Goal: Task Accomplishment & Management: Use online tool/utility

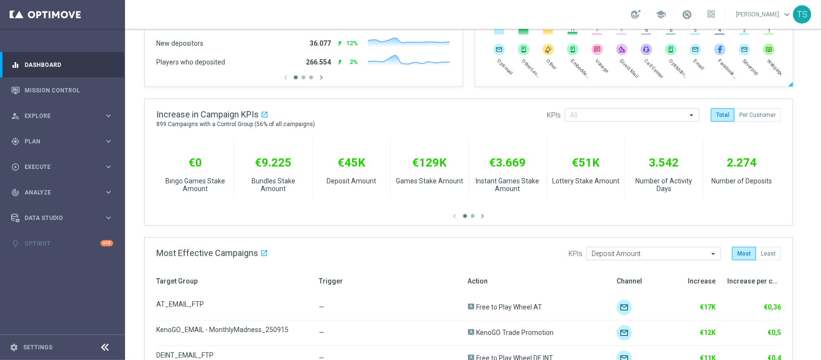
scroll to position [308, 0]
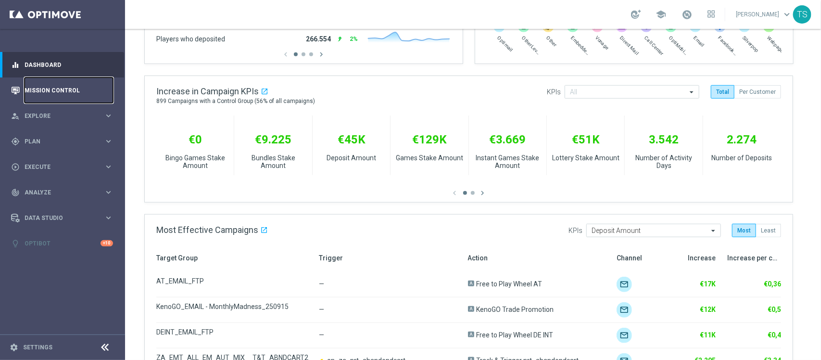
click at [77, 92] on link "Mission Control" at bounding box center [69, 89] width 89 height 25
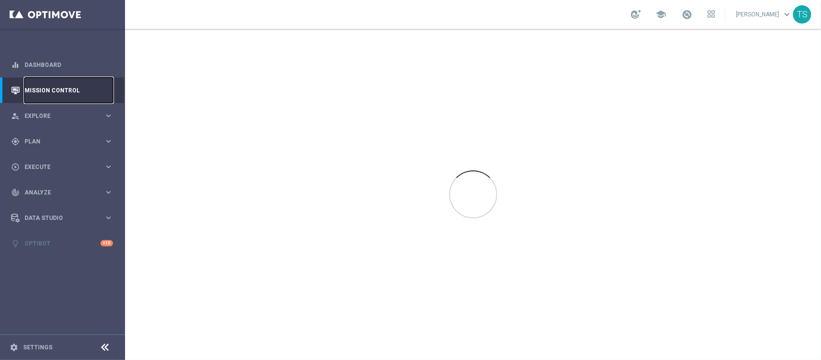
scroll to position [0, 0]
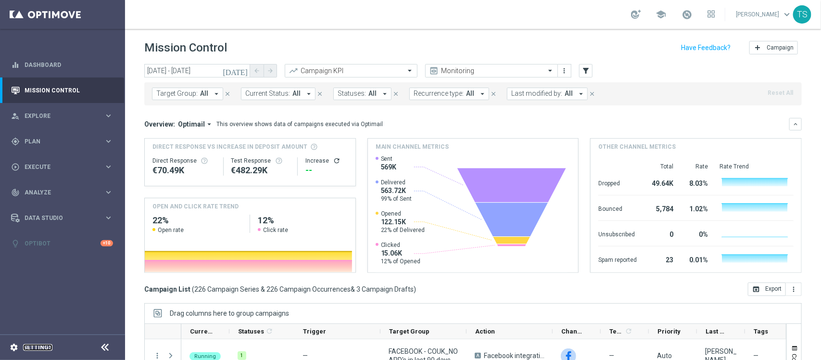
click at [34, 344] on link "Settings" at bounding box center [37, 347] width 29 height 6
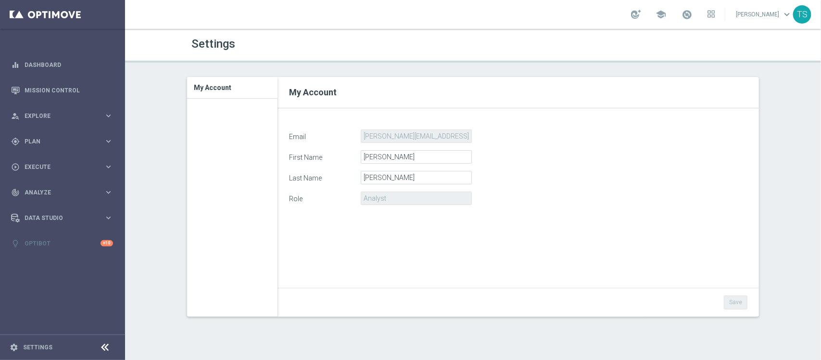
click at [402, 225] on div "Email thomas.silva@sorteonline.com.br First Name Thomas Last Name Silva Role An…" at bounding box center [518, 224] width 473 height 191
click at [428, 202] on div "Role Analyst" at bounding box center [518, 197] width 473 height 13
click at [60, 88] on link "Mission Control" at bounding box center [69, 89] width 89 height 25
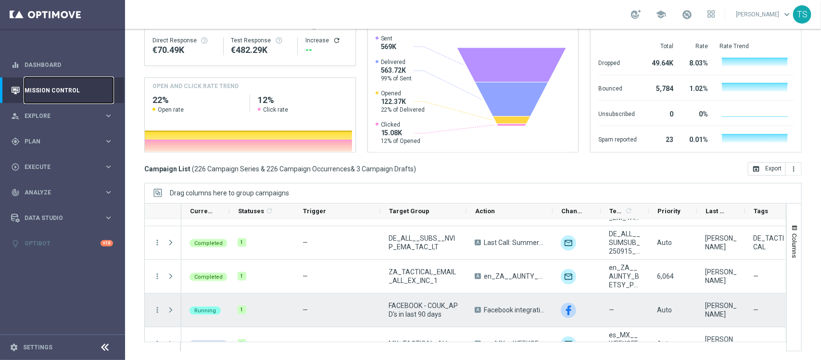
scroll to position [120, 0]
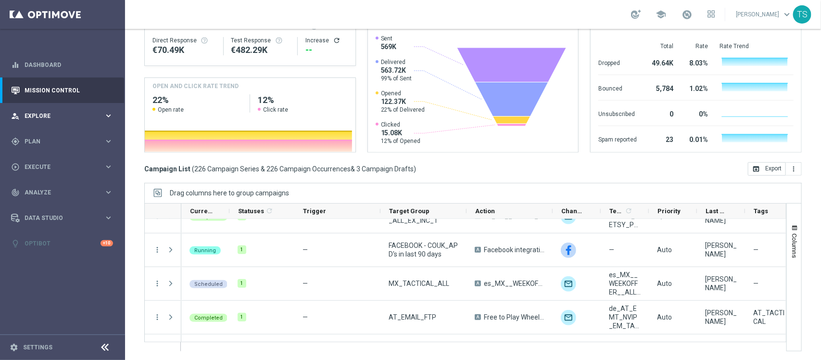
click at [41, 121] on div "person_search Explore keyboard_arrow_right" at bounding box center [62, 115] width 124 height 25
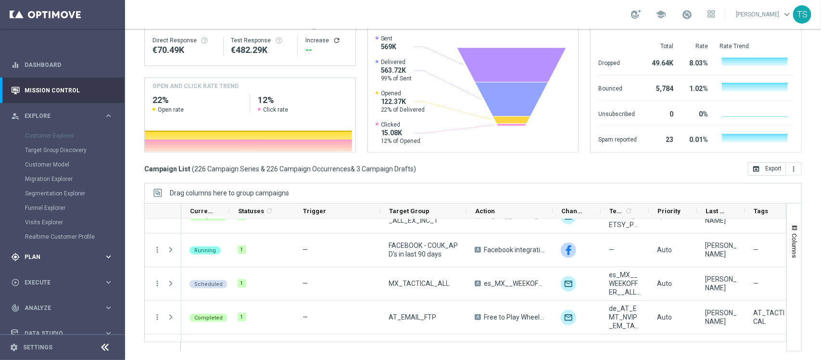
click at [42, 258] on span "Plan" at bounding box center [64, 257] width 79 height 6
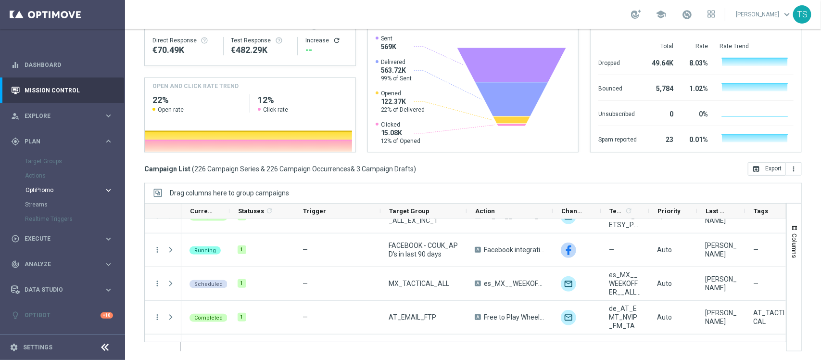
click at [46, 189] on span "OptiPromo" at bounding box center [59, 190] width 69 height 6
click at [34, 237] on span "Execute" at bounding box center [64, 239] width 79 height 6
click at [51, 183] on link "Campaign Builder" at bounding box center [62, 187] width 75 height 8
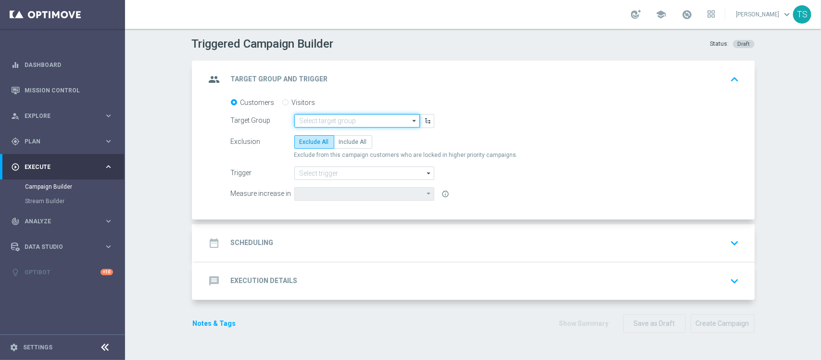
click at [340, 120] on input at bounding box center [357, 120] width 126 height 13
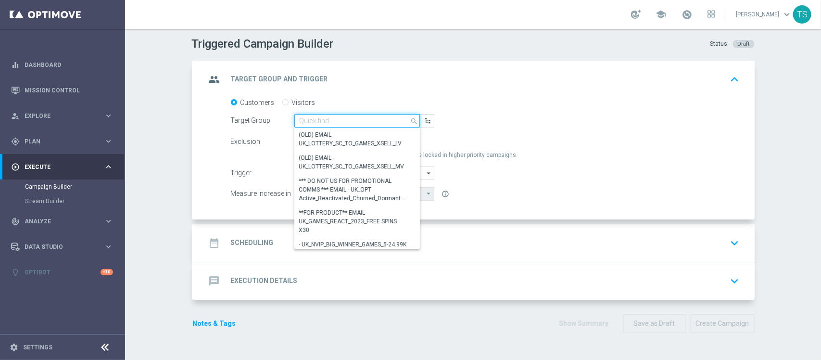
click at [340, 120] on input at bounding box center [357, 120] width 126 height 13
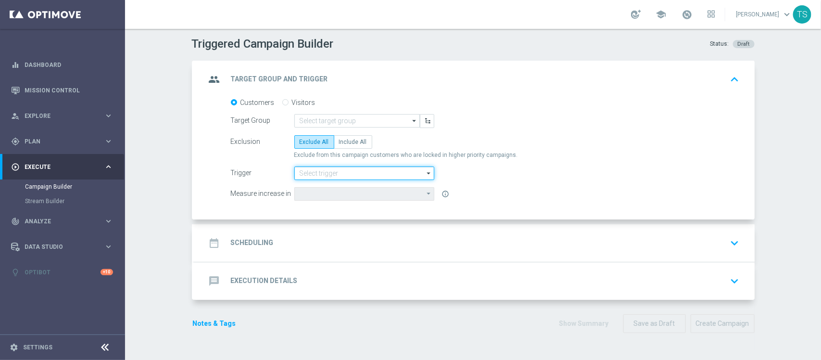
click at [326, 176] on input at bounding box center [364, 172] width 140 height 13
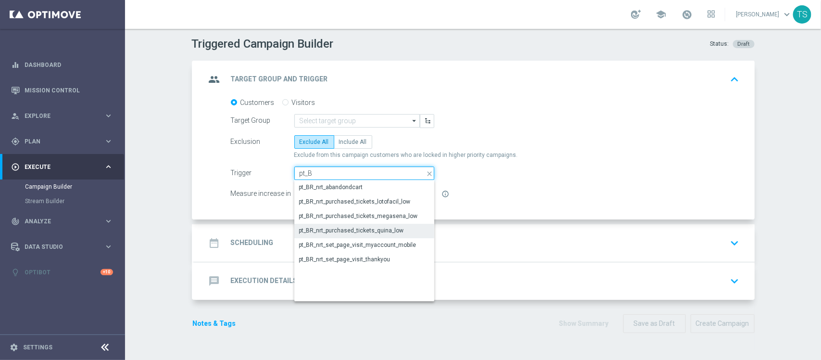
type input "pt_BR"
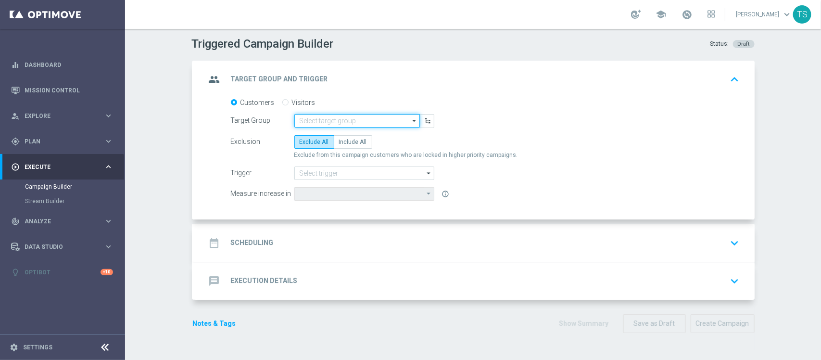
click at [364, 123] on input at bounding box center [357, 120] width 126 height 13
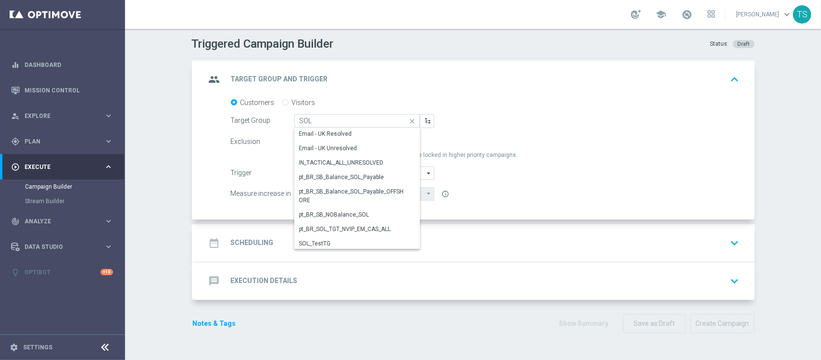
scroll to position [289, 0]
click at [370, 207] on div "pt_BR_SB_NOBalance_SOL" at bounding box center [352, 211] width 117 height 13
type input "pt_BR_SB_NOBalance_SOL"
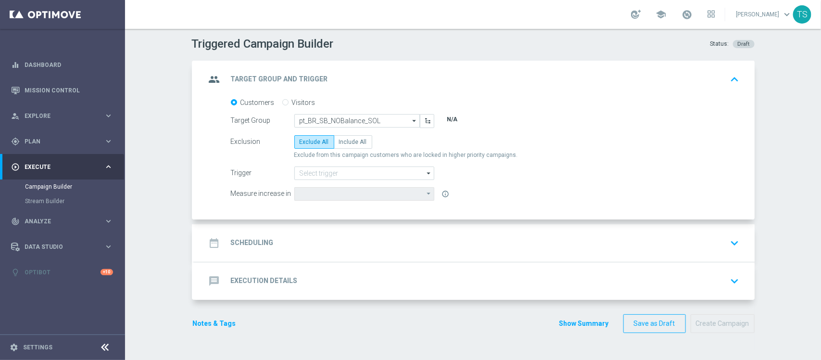
type input "Deposit Amount"
click at [375, 121] on input "pt_BR_SB_NOBalance_SOL" at bounding box center [357, 120] width 126 height 13
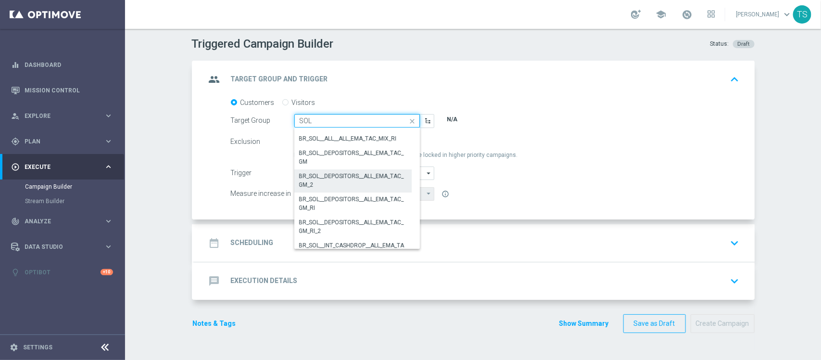
scroll to position [60, 0]
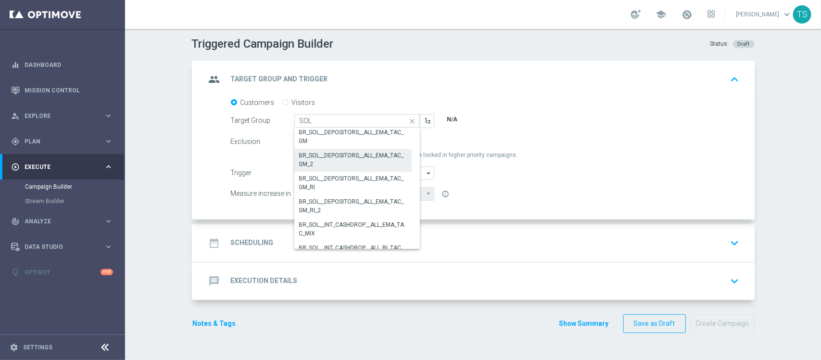
click at [375, 162] on div "BR_SOL__DEPOSITORS__ALL_EMA_TAC_GM_2" at bounding box center [353, 159] width 108 height 17
type input "BR_SOL__DEPOSITORS__ALL_EMA_TAC_GM_2"
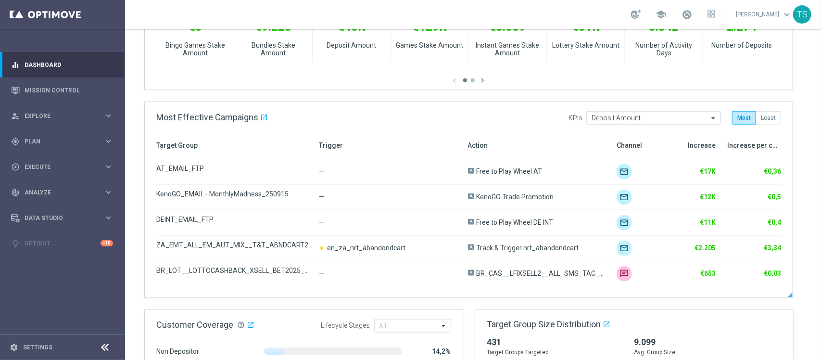
scroll to position [722, 0]
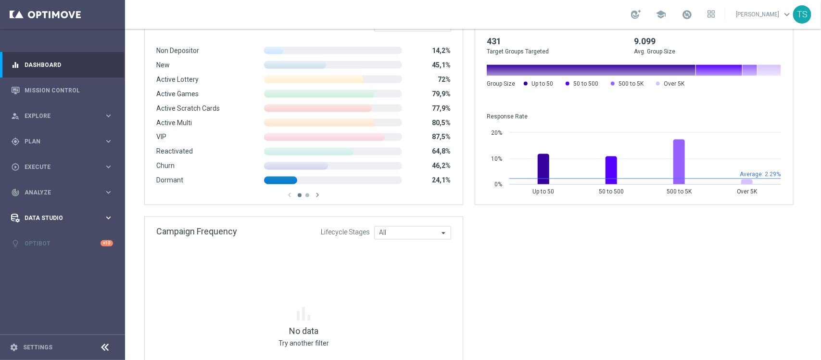
click at [35, 217] on span "Data Studio" at bounding box center [64, 218] width 79 height 6
click at [42, 220] on div "Data Studio" at bounding box center [57, 218] width 93 height 9
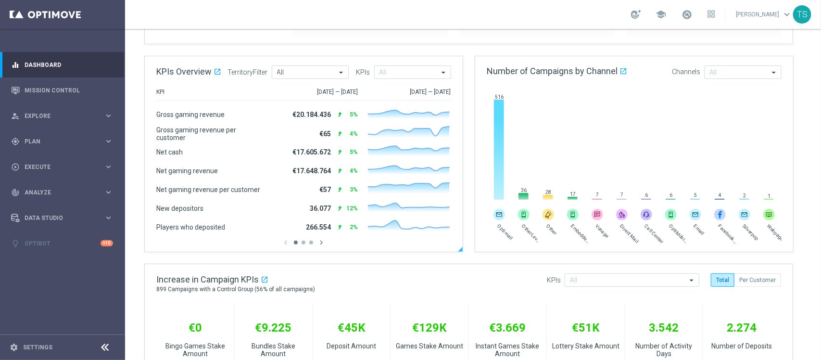
scroll to position [0, 0]
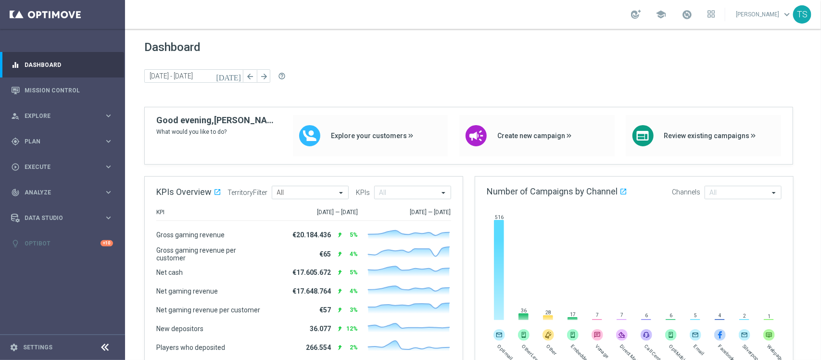
click at [238, 76] on icon "[DATE]" at bounding box center [229, 76] width 26 height 9
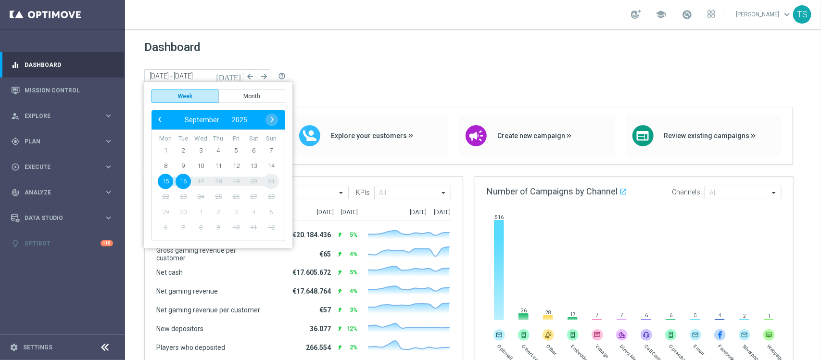
click at [164, 183] on span "15" at bounding box center [165, 181] width 15 height 15
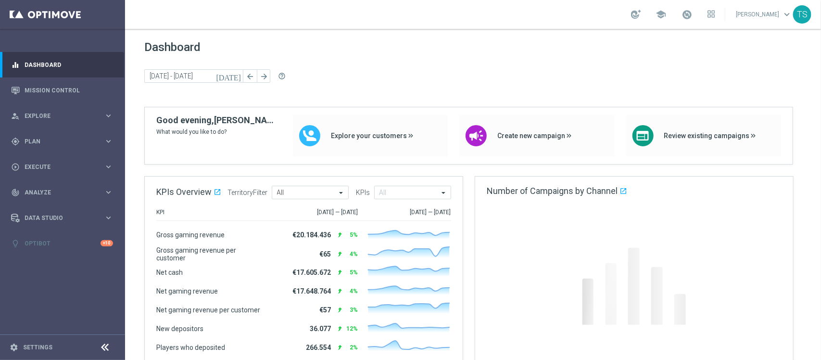
click at [164, 183] on div "KPIs Overview open_in_new .cls-1 { fill: #d1d8dc; } TerritoryFilter All All KPI…" at bounding box center [304, 193] width 318 height 32
click at [241, 76] on icon "[DATE]" at bounding box center [229, 76] width 26 height 9
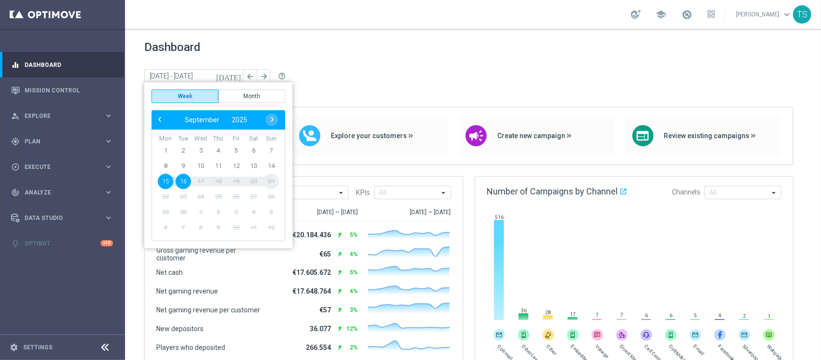
click at [166, 183] on span "15" at bounding box center [165, 181] width 15 height 15
click at [166, 183] on div "KPIs Overview open_in_new .cls-1 { fill: #d1d8dc; } TerritoryFilter All All KPI…" at bounding box center [304, 193] width 318 height 32
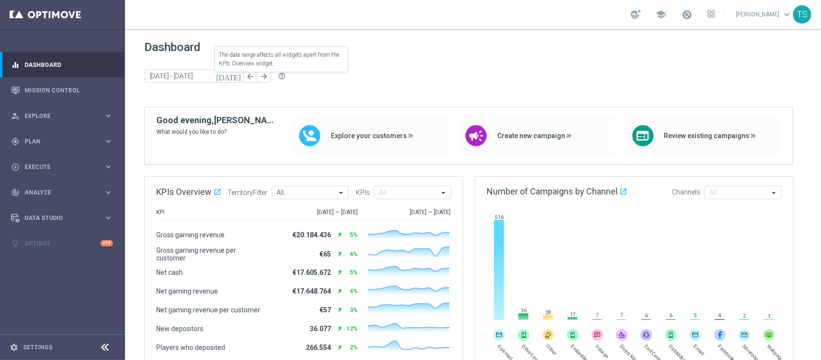
click at [285, 75] on span "help_outline" at bounding box center [282, 76] width 8 height 8
click at [236, 72] on icon "[DATE]" at bounding box center [229, 76] width 26 height 9
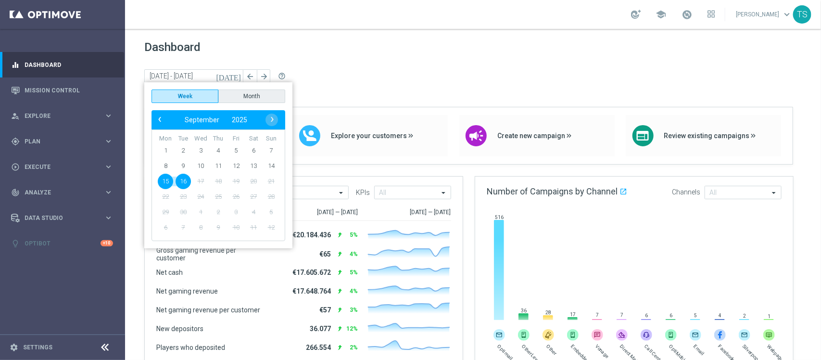
click at [241, 97] on button "Month" at bounding box center [251, 95] width 67 height 13
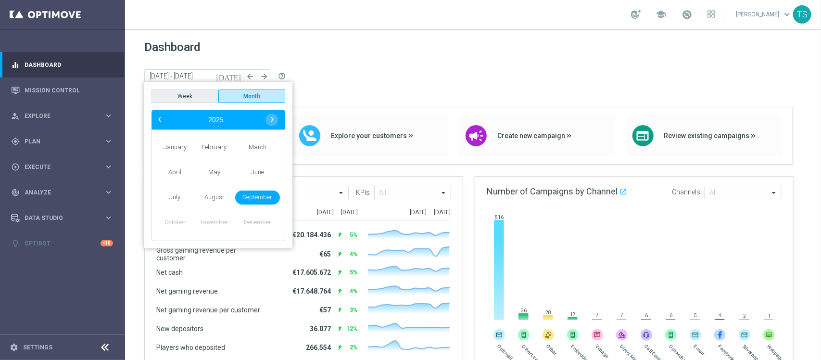
click at [199, 95] on button "Week" at bounding box center [185, 95] width 67 height 13
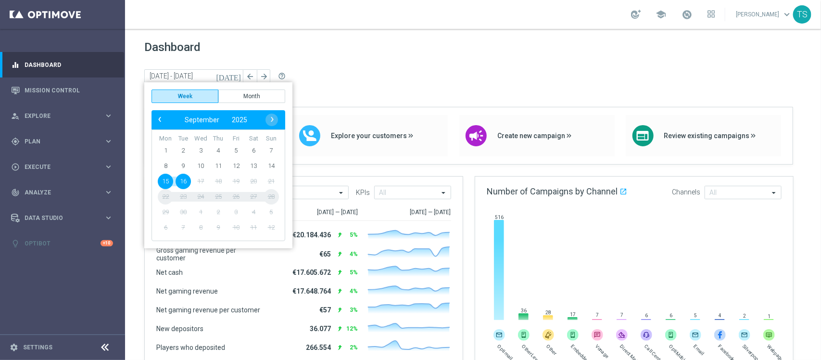
click at [460, 87] on div "Dashboard [DATE] [DATE] - [DATE] arrow_back arrow_forward help_outline" at bounding box center [473, 73] width 658 height 66
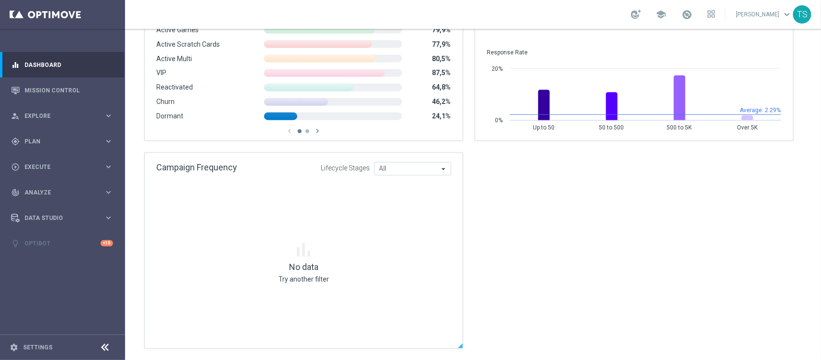
scroll to position [545, 0]
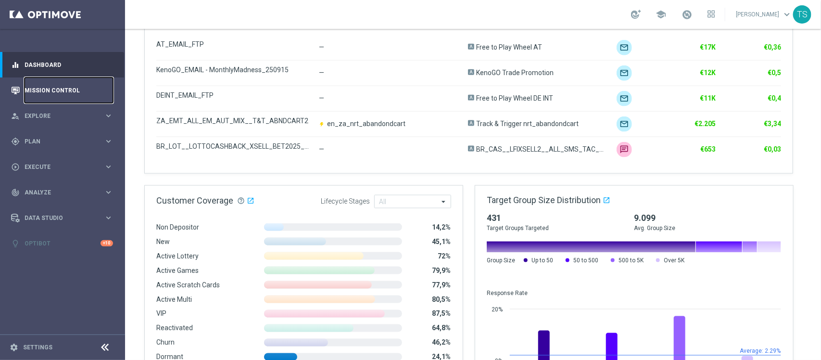
click at [61, 78] on link "Mission Control" at bounding box center [69, 89] width 89 height 25
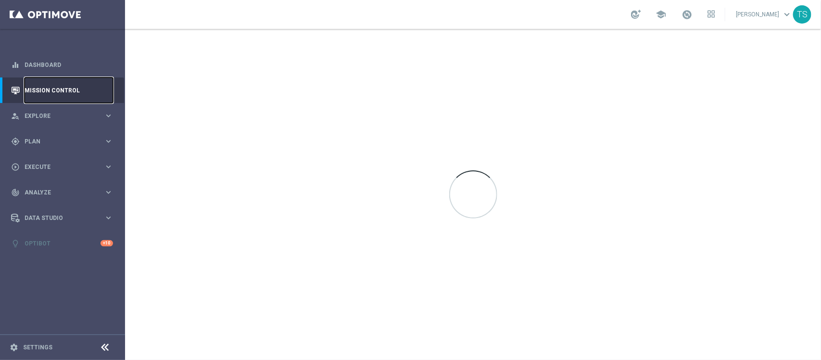
scroll to position [0, 0]
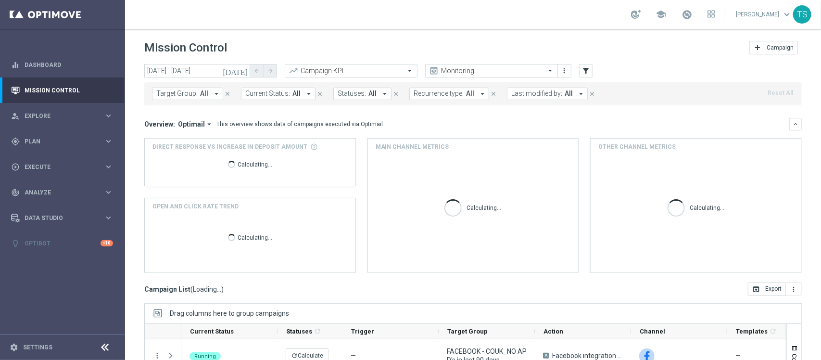
click at [244, 68] on icon "[DATE]" at bounding box center [236, 70] width 26 height 9
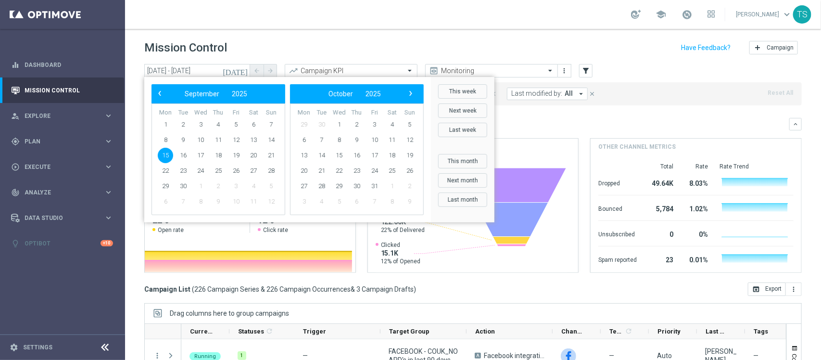
click at [630, 124] on div "Overview: Optimail arrow_drop_down This overview shows data of campaigns execut…" at bounding box center [466, 124] width 645 height 9
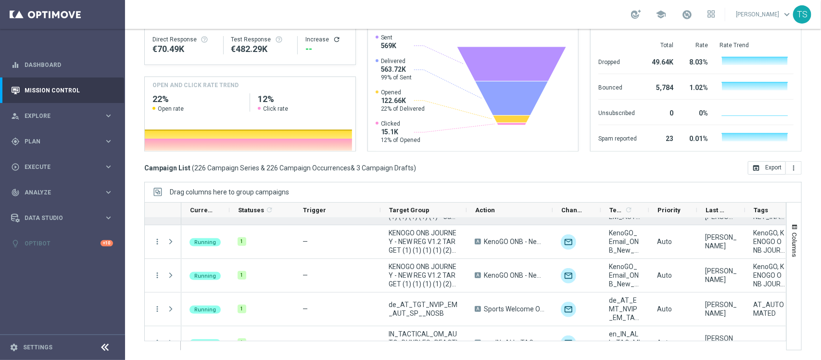
scroll to position [1684, 0]
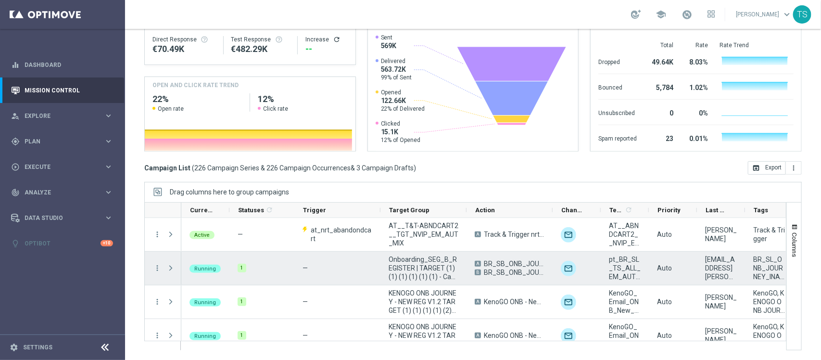
click at [506, 266] on span "BR_SB_ONB_JOURNEY_SEG_A_INA_TA" at bounding box center [514, 263] width 61 height 9
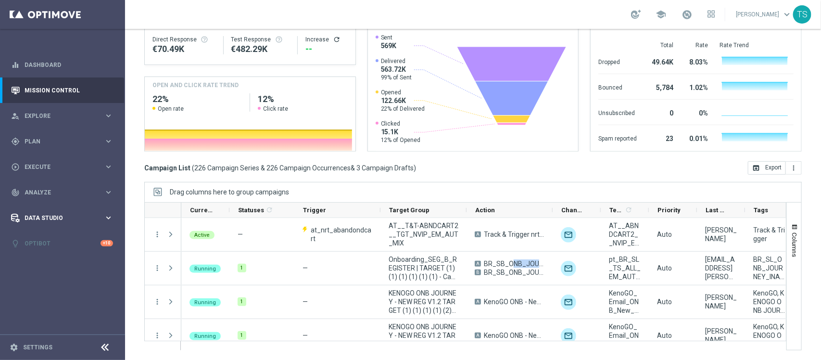
click at [46, 220] on span "Data Studio" at bounding box center [64, 218] width 79 height 6
click at [657, 17] on link "[PERSON_NAME] keyboard_arrow_down" at bounding box center [764, 14] width 58 height 14
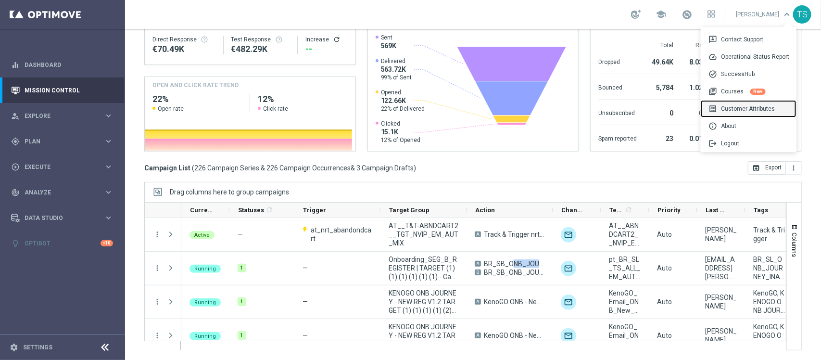
click at [657, 116] on div "list_alt Customer Attributes" at bounding box center [749, 108] width 96 height 17
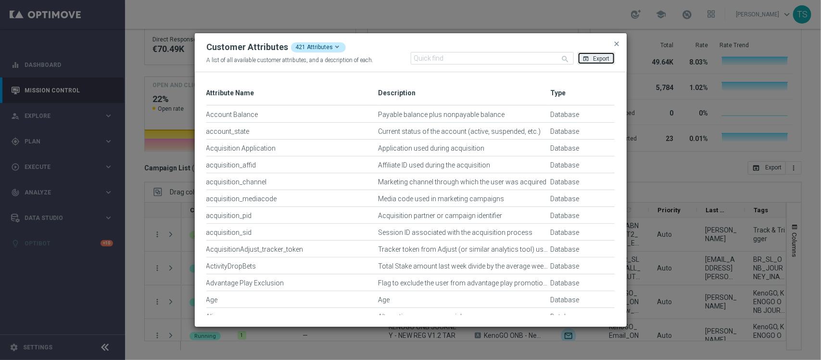
click at [594, 58] on span "Export" at bounding box center [602, 58] width 16 height 7
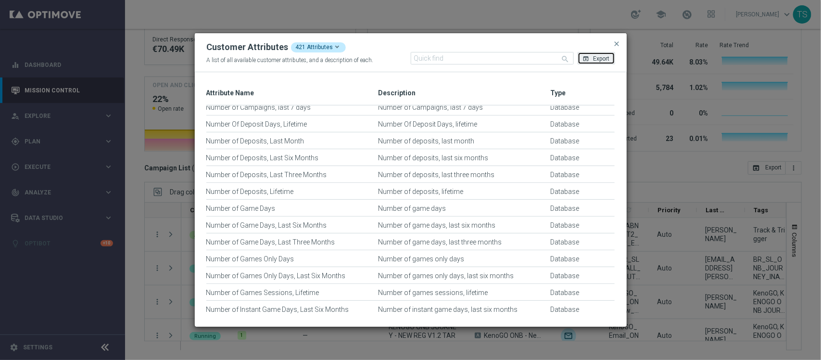
scroll to position [4511, 0]
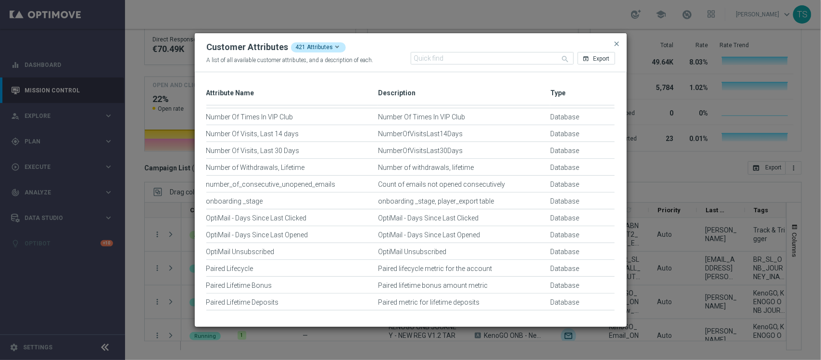
click at [651, 224] on modal-container "Customer Attributes 421 Attributes A list of all available customer attributes,…" at bounding box center [410, 180] width 821 height 360
click at [657, 121] on modal-container "Customer Attributes 421 Attributes A list of all available customer attributes,…" at bounding box center [410, 180] width 821 height 360
click at [619, 40] on span "close" at bounding box center [617, 44] width 8 height 8
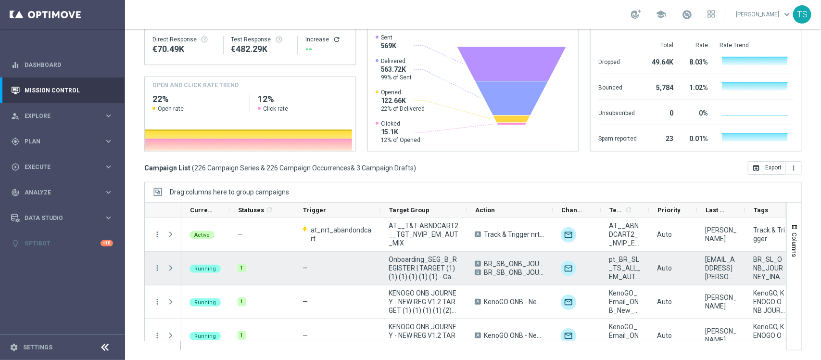
click at [170, 267] on span at bounding box center [170, 268] width 9 height 8
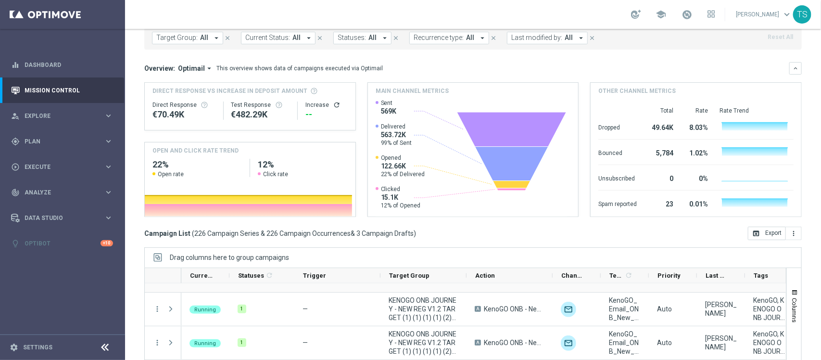
scroll to position [0, 0]
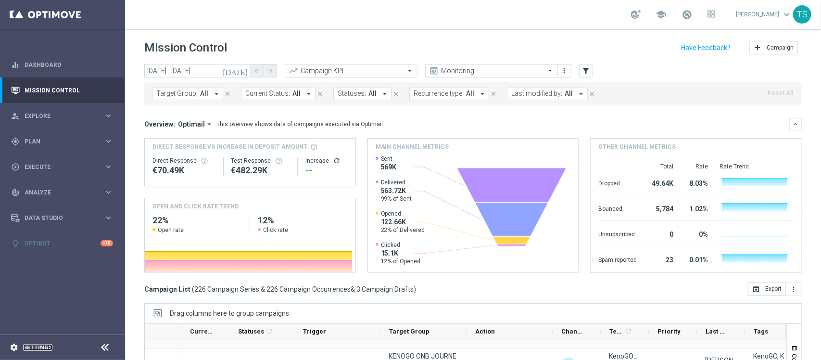
click at [41, 288] on link "Settings" at bounding box center [37, 347] width 29 height 6
